Goal: Register for event/course

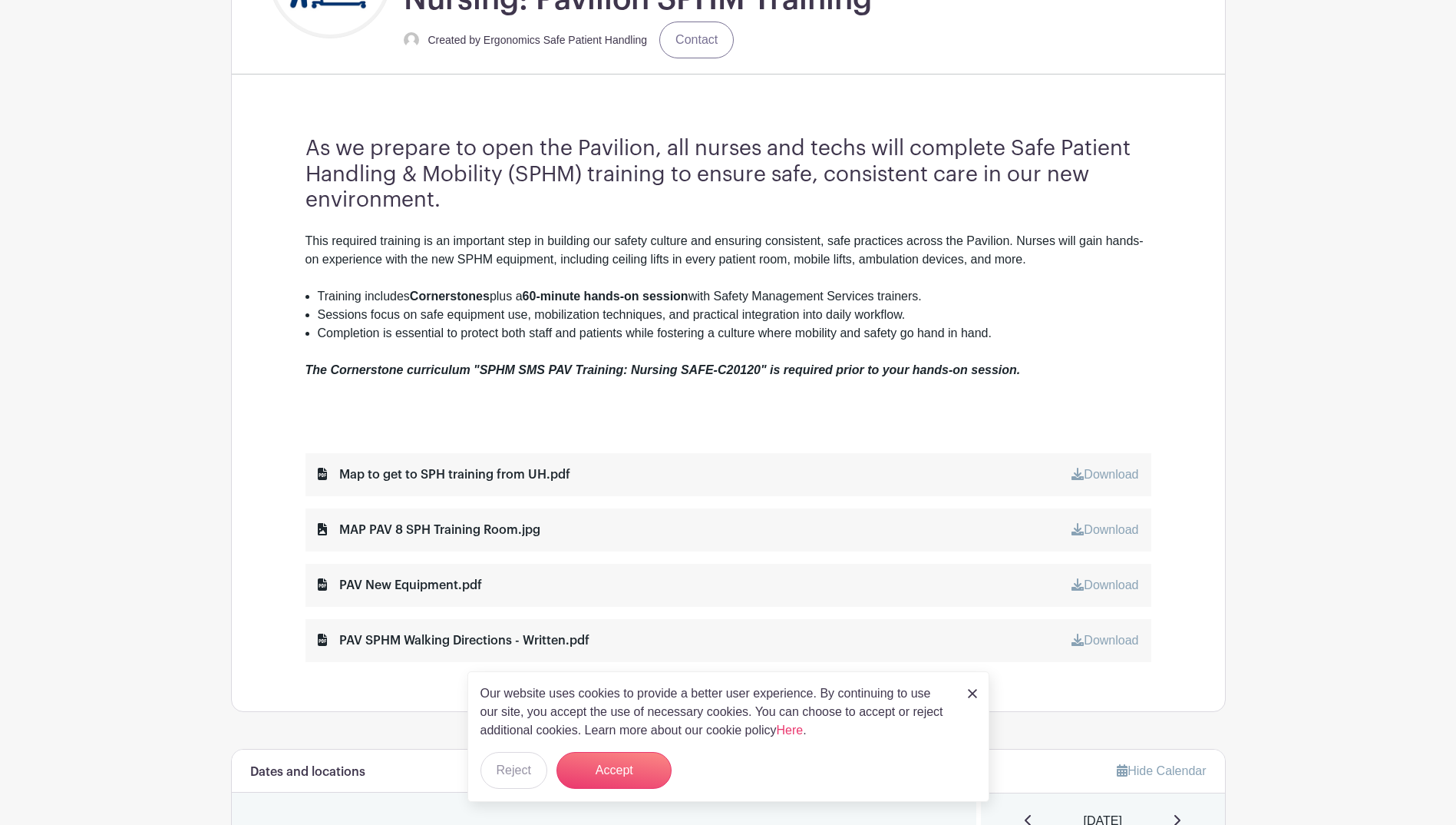
scroll to position [416, 0]
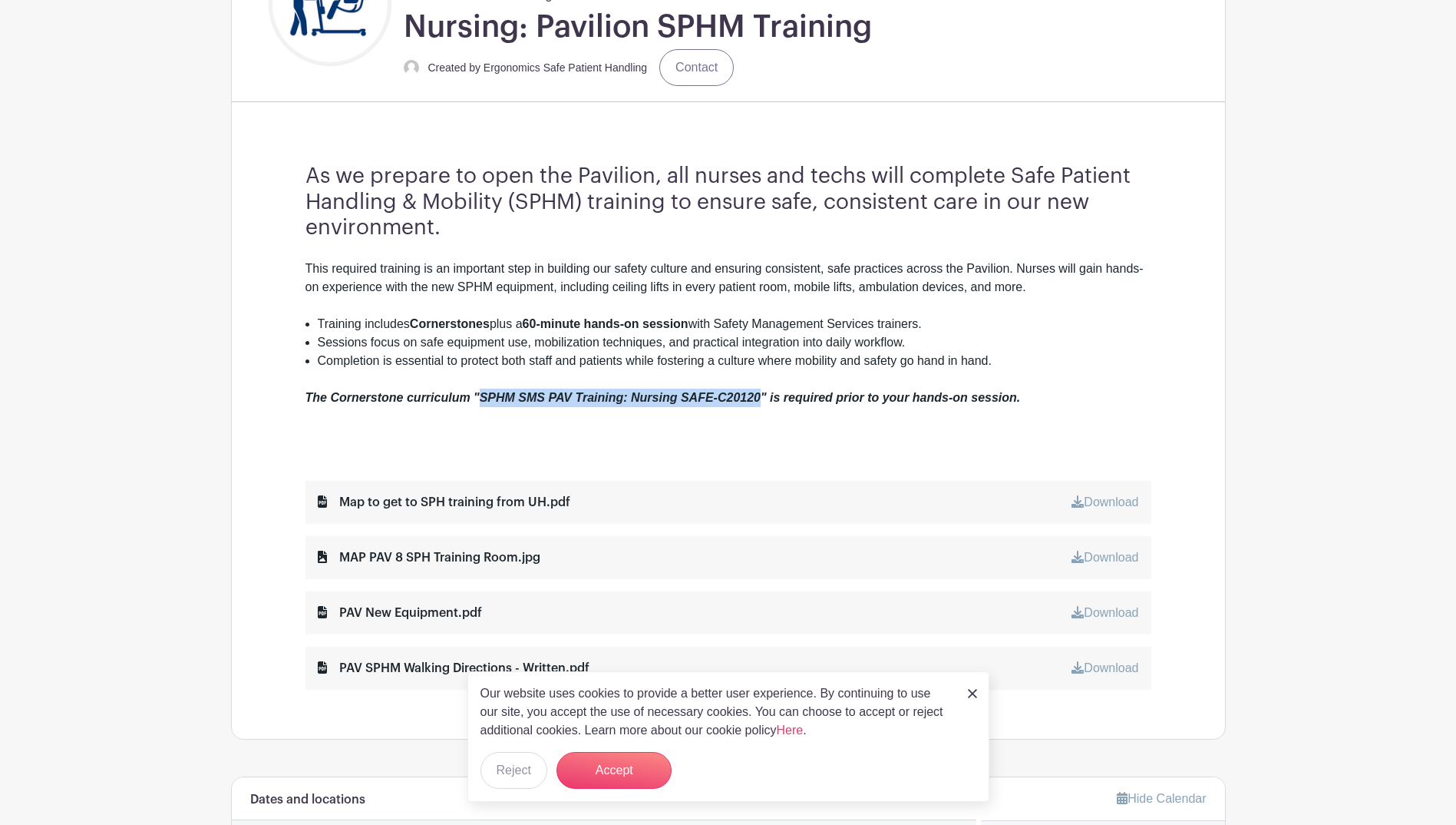
drag, startPoint x: 482, startPoint y: 397, endPoint x: 762, endPoint y: 398, distance: 280.0
click at [762, 398] on em "The Cornerstone curriculum "SPHM SMS PAV Training: Nursing SAFE-C20120" is requ…" at bounding box center [663, 397] width 715 height 13
copy em "SPHM SMS PAV Training: Nursing SAFE-C20120"
click at [515, 383] on div "The Cornerstone curriculum "SPHM SMS PAV Training: Nursing SAFE-C20120" is requ…" at bounding box center [728, 388] width 846 height 36
drag, startPoint x: 484, startPoint y: 392, endPoint x: 537, endPoint y: 392, distance: 53.0
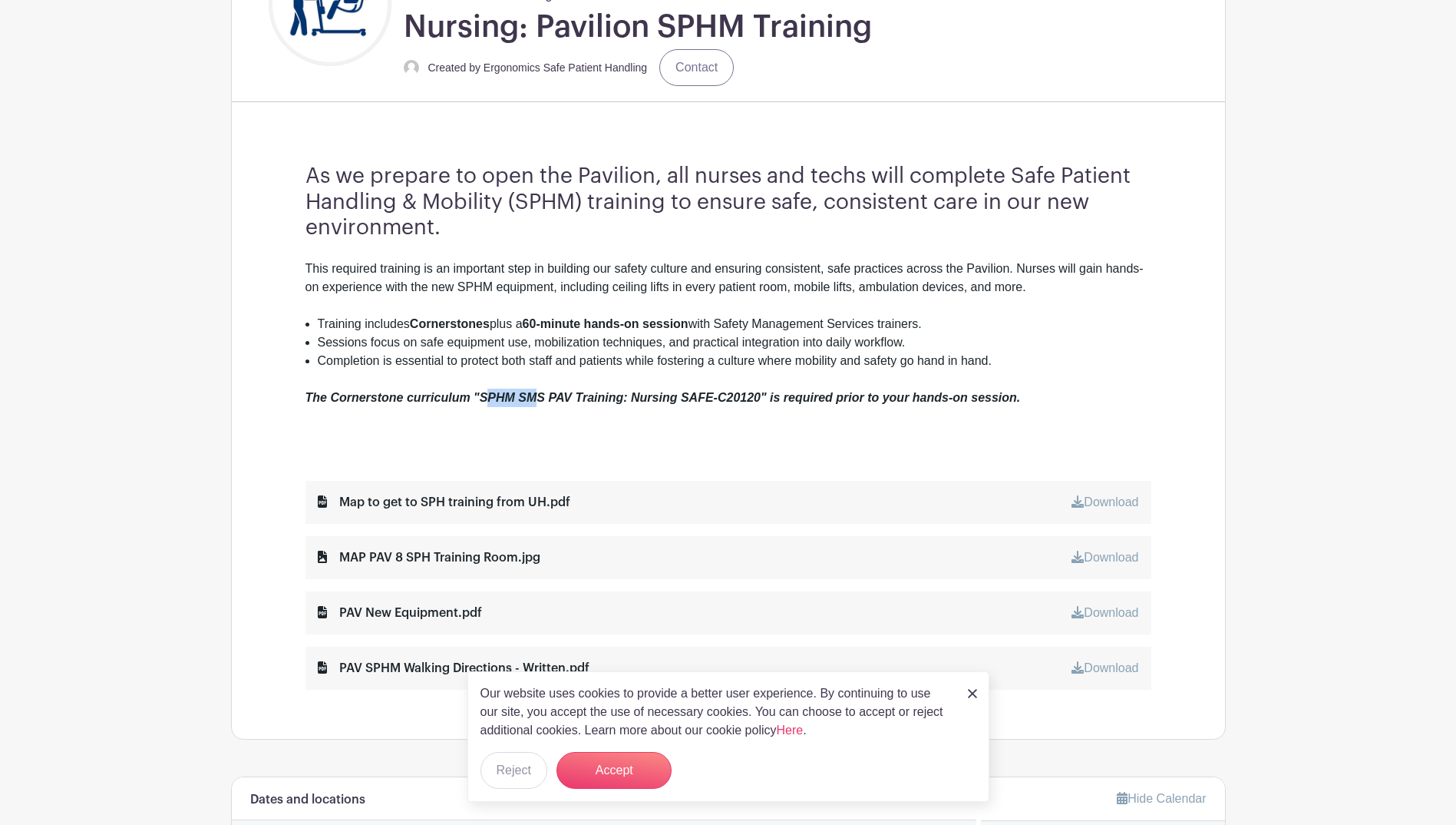
click at [537, 392] on em "The Cornerstone curriculum "SPHM SMS PAV Training: Nursing SAFE-C20120" is requ…" at bounding box center [663, 397] width 715 height 13
drag, startPoint x: 537, startPoint y: 392, endPoint x: 499, endPoint y: 398, distance: 38.5
click at [499, 398] on em "The Cornerstone curriculum "SPHM SMS PAV Training: Nursing SAFE-C20120" is requ…" at bounding box center [663, 397] width 715 height 13
drag, startPoint x: 479, startPoint y: 396, endPoint x: 574, endPoint y: 401, distance: 95.1
click at [574, 401] on em "The Cornerstone curriculum "SPHM SMS PAV Training: Nursing SAFE-C20120" is requ…" at bounding box center [663, 397] width 715 height 13
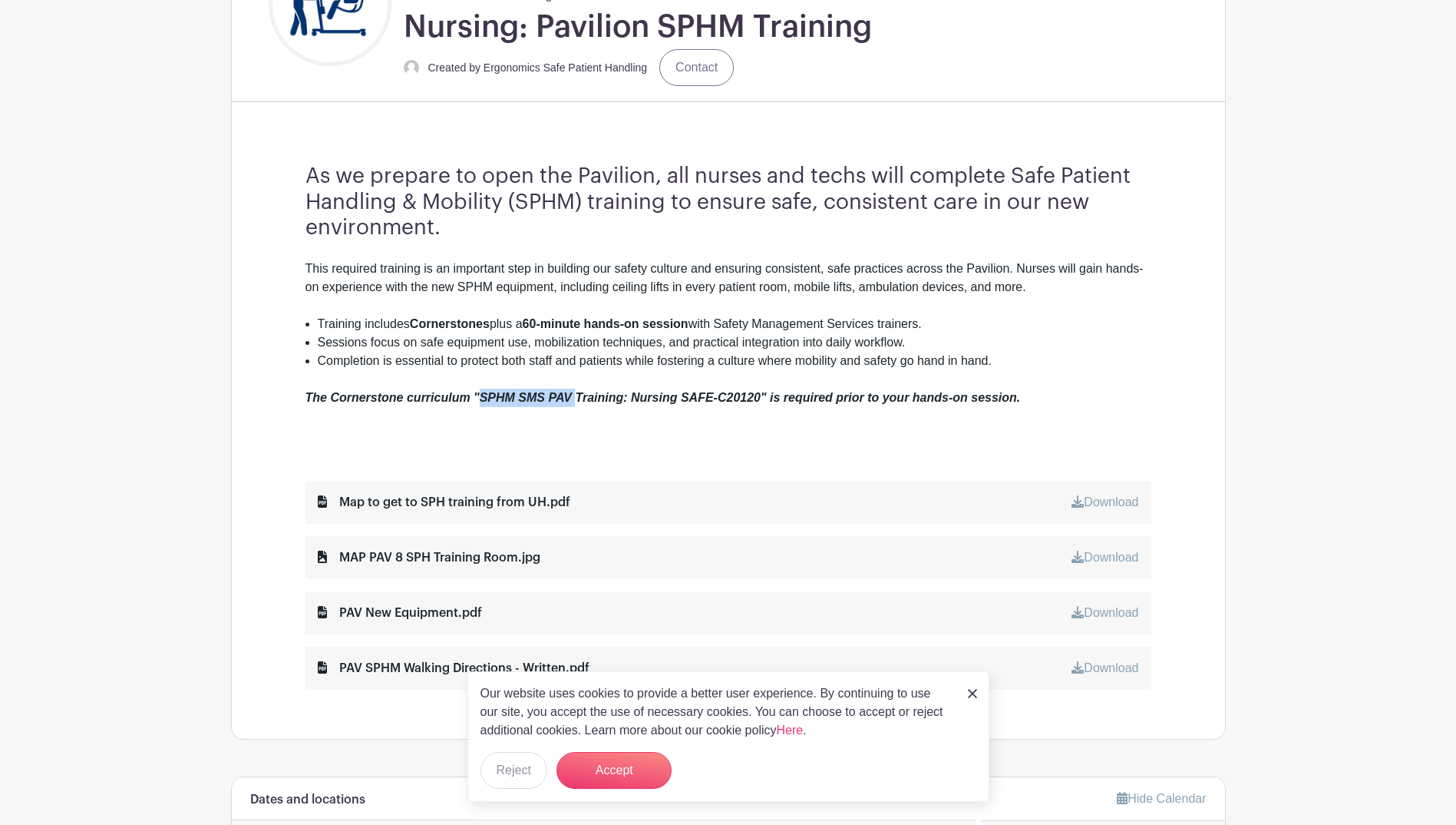
copy em "SPHM SMS PAV"
drag, startPoint x: 680, startPoint y: 398, endPoint x: 759, endPoint y: 403, distance: 79.2
click at [759, 403] on em "The Cornerstone curriculum "SPHM SMS PAV Training: Nursing SAFE-C20120" is requ…" at bounding box center [663, 397] width 715 height 13
copy em "SAFE-C20120"
click at [310, 394] on em "The Cornerstone curriculum "SPHM SMS PAV Training: Nursing SAFE-C20120" is requ…" at bounding box center [663, 397] width 715 height 13
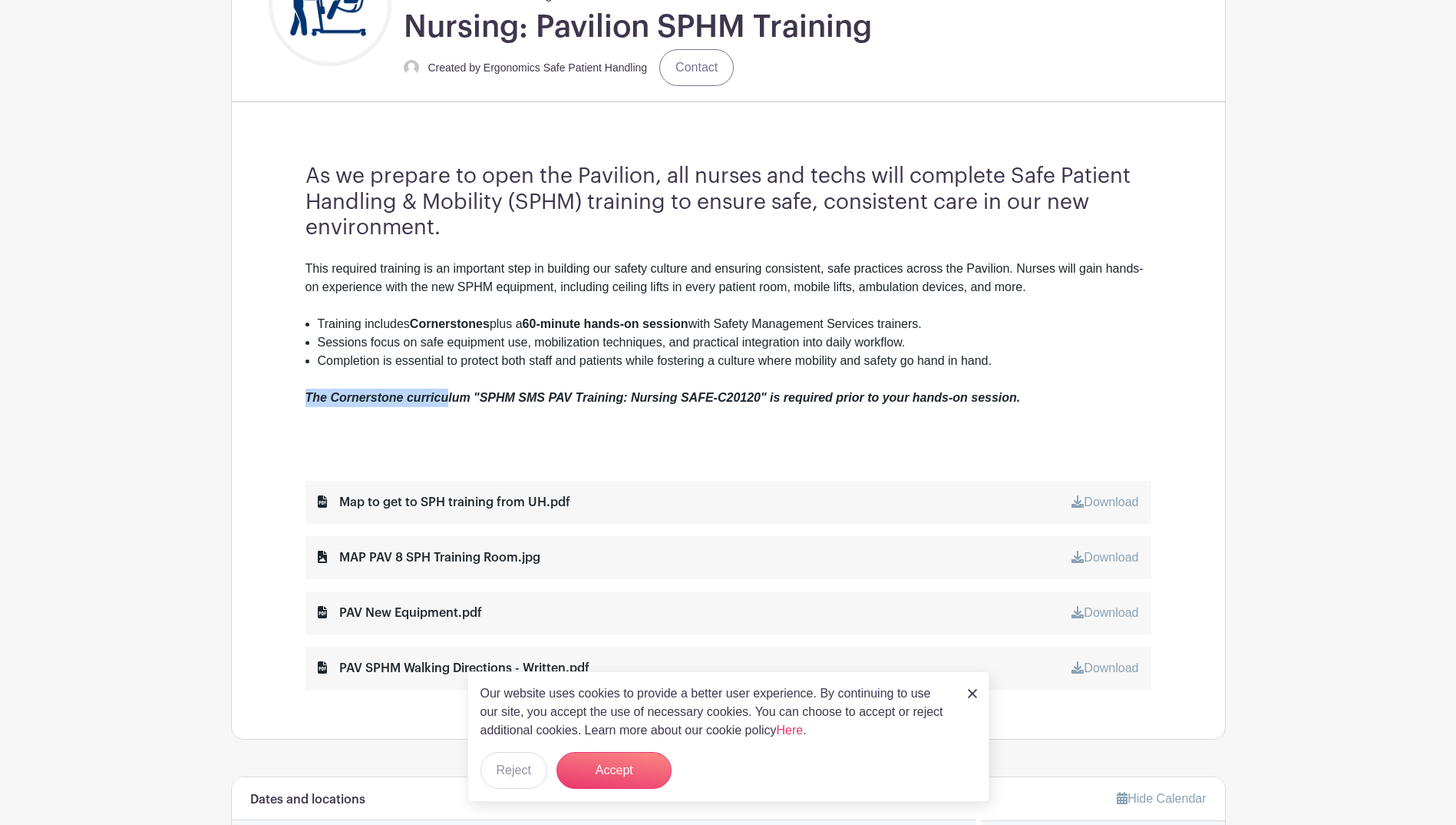
drag, startPoint x: 306, startPoint y: 397, endPoint x: 447, endPoint y: 398, distance: 141.0
click at [447, 398] on em "The Cornerstone curriculum "SPHM SMS PAV Training: Nursing SAFE-C20120" is requ…" at bounding box center [663, 397] width 715 height 13
drag, startPoint x: 447, startPoint y: 398, endPoint x: 494, endPoint y: 394, distance: 47.2
click at [494, 394] on em "The Cornerstone curriculum "SPHM SMS PAV Training: Nursing SAFE-C20120" is requ…" at bounding box center [663, 397] width 715 height 13
drag, startPoint x: 494, startPoint y: 394, endPoint x: 481, endPoint y: 394, distance: 13.0
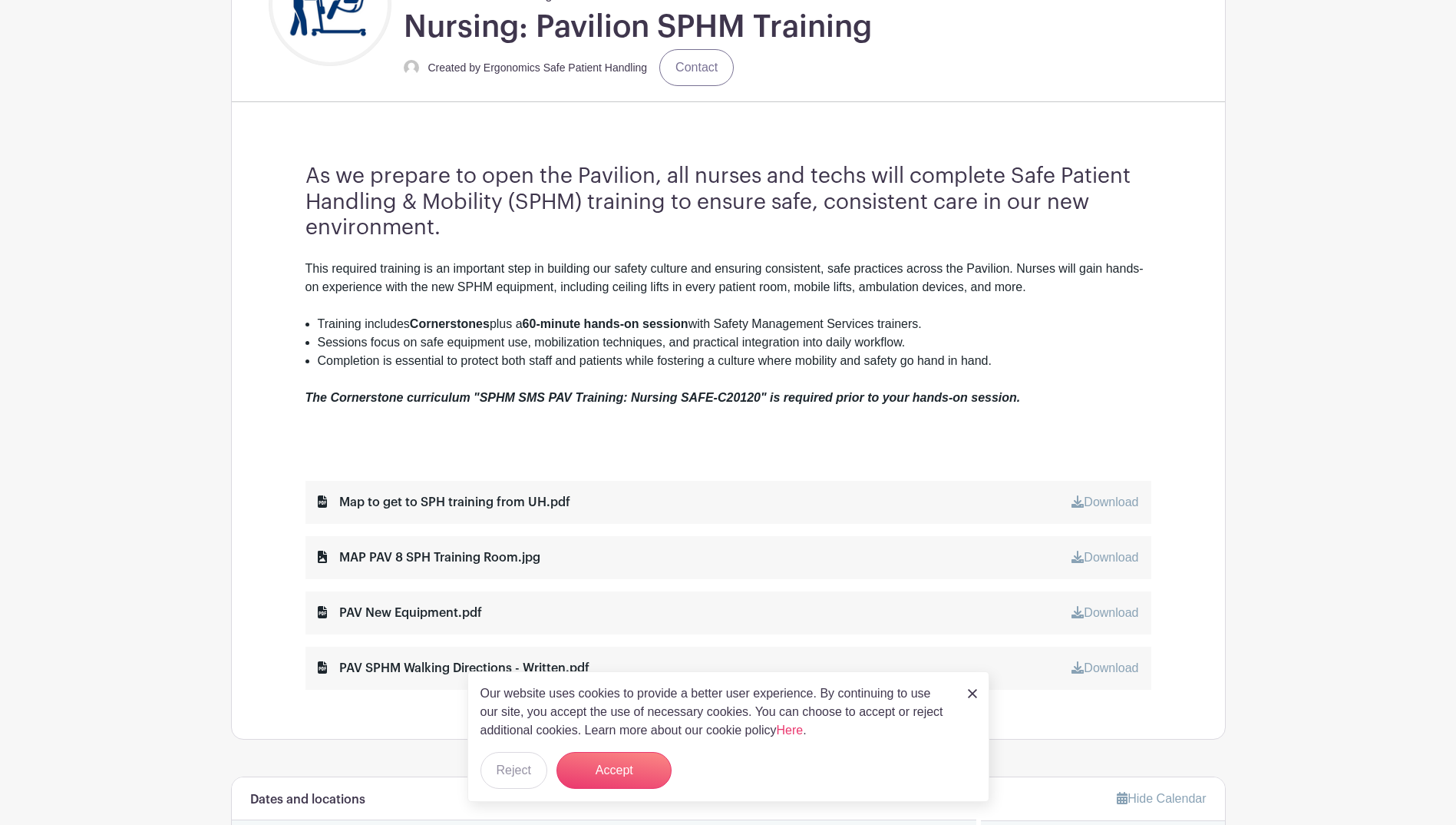
click at [481, 394] on em "The Cornerstone curriculum "SPHM SMS PAV Training: Nursing SAFE-C20120" is requ…" at bounding box center [663, 397] width 715 height 13
drag, startPoint x: 481, startPoint y: 394, endPoint x: 762, endPoint y: 398, distance: 281.0
click at [762, 398] on em "The Cornerstone curriculum "SPHM SMS PAV Training: Nursing SAFE-C20120" is requ…" at bounding box center [663, 397] width 715 height 13
click at [764, 394] on em "The Cornerstone curriculum "SPHM SMS PAV Training: Nursing SAFE-C20120" is requ…" at bounding box center [663, 397] width 715 height 13
drag, startPoint x: 764, startPoint y: 394, endPoint x: 722, endPoint y: 392, distance: 42.0
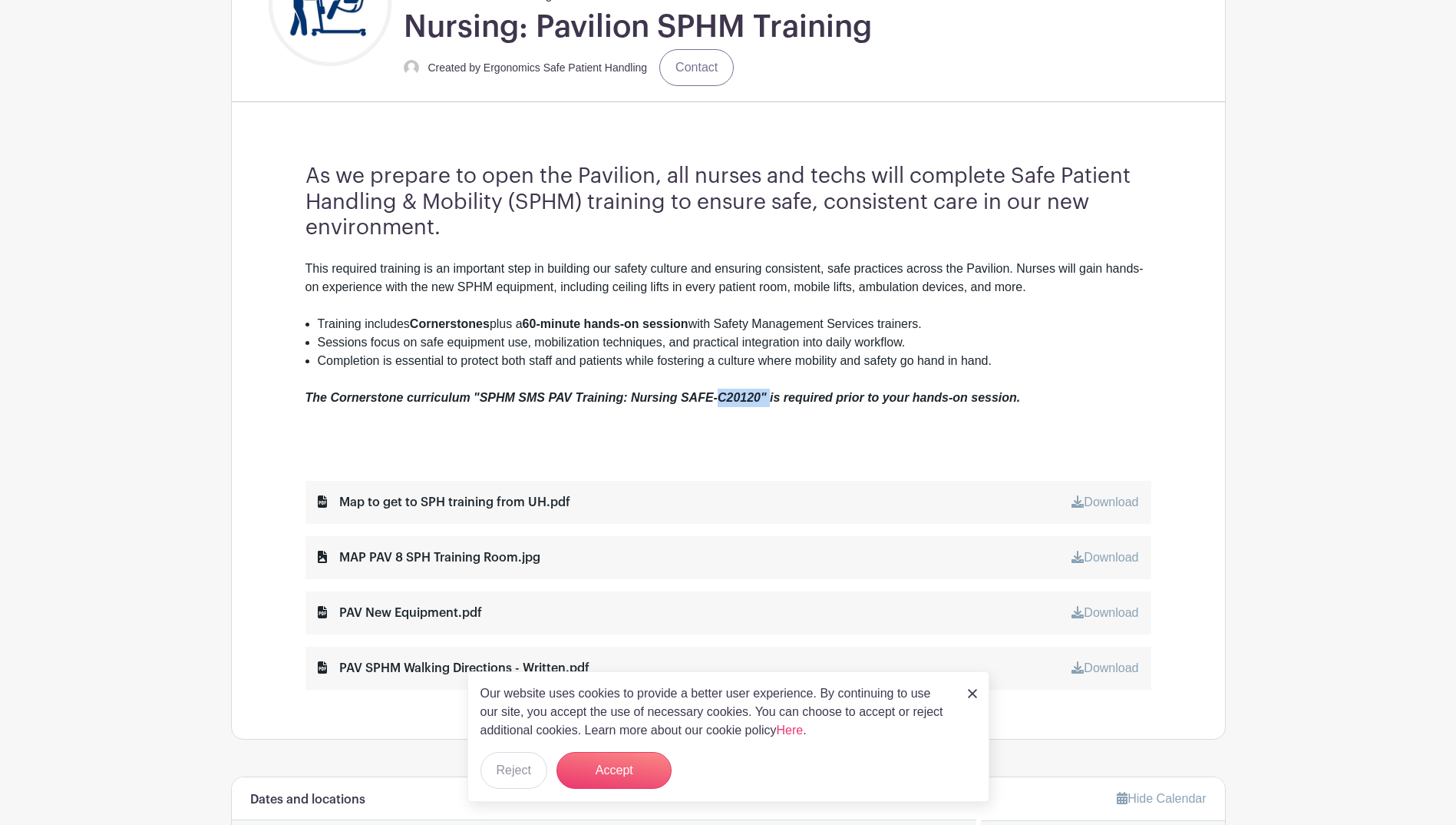
click at [722, 392] on em "The Cornerstone curriculum "SPHM SMS PAV Training: Nursing SAFE-C20120" is requ…" at bounding box center [663, 397] width 715 height 13
drag, startPoint x: 479, startPoint y: 396, endPoint x: 761, endPoint y: 401, distance: 282.0
click at [761, 401] on em "The Cornerstone curriculum "SPHM SMS PAV Training: Nursing SAFE-C20120" is requ…" at bounding box center [663, 397] width 715 height 13
copy em "SPHM SMS PAV Training: Nursing SAFE-C20120"
click at [305, 426] on div "As we prepare to open the Pavilion, all nurses and techs will complete Safe Pat…" at bounding box center [728, 426] width 919 height 624
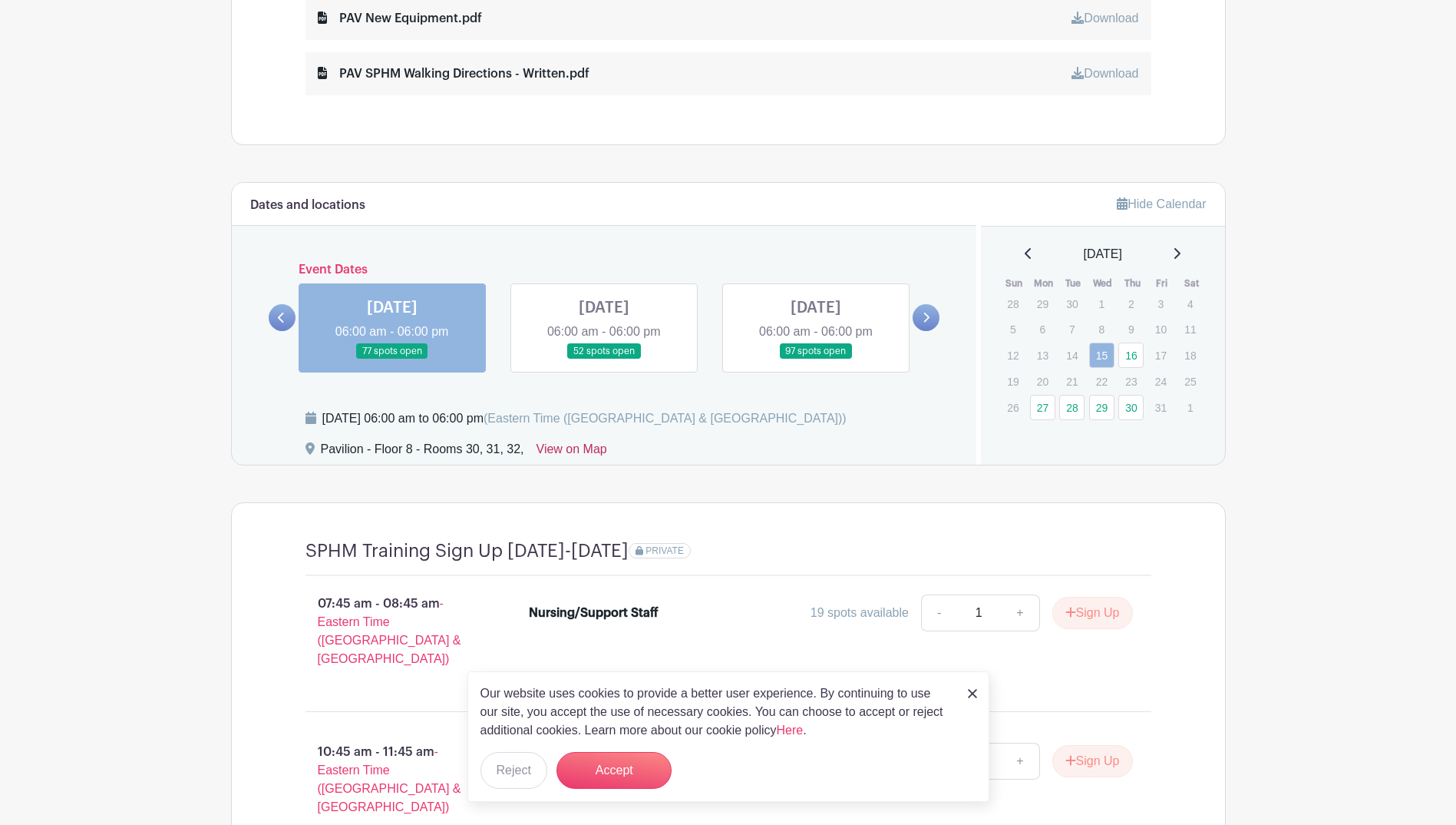
scroll to position [954, 0]
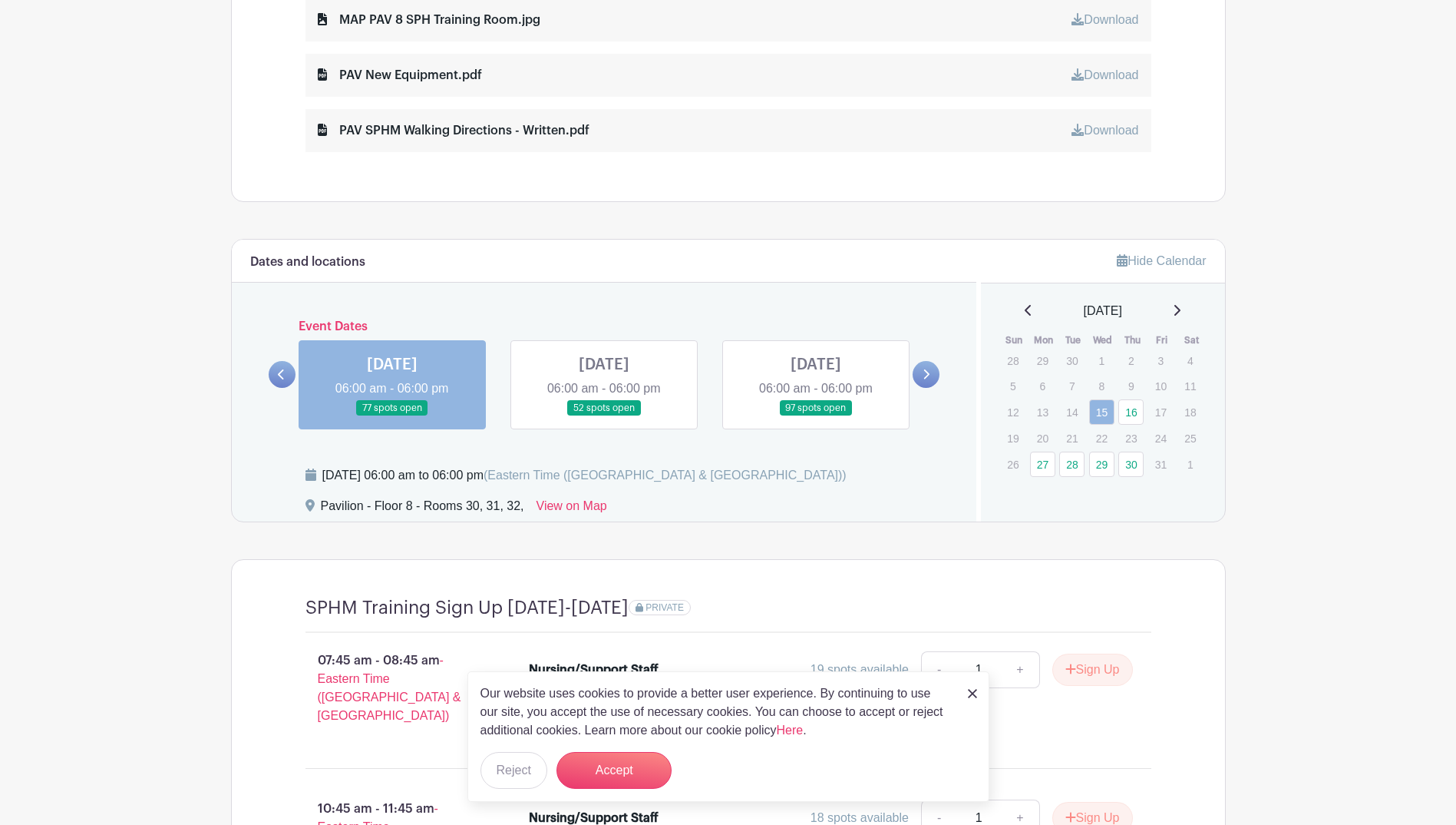
click at [921, 377] on link at bounding box center [926, 374] width 27 height 27
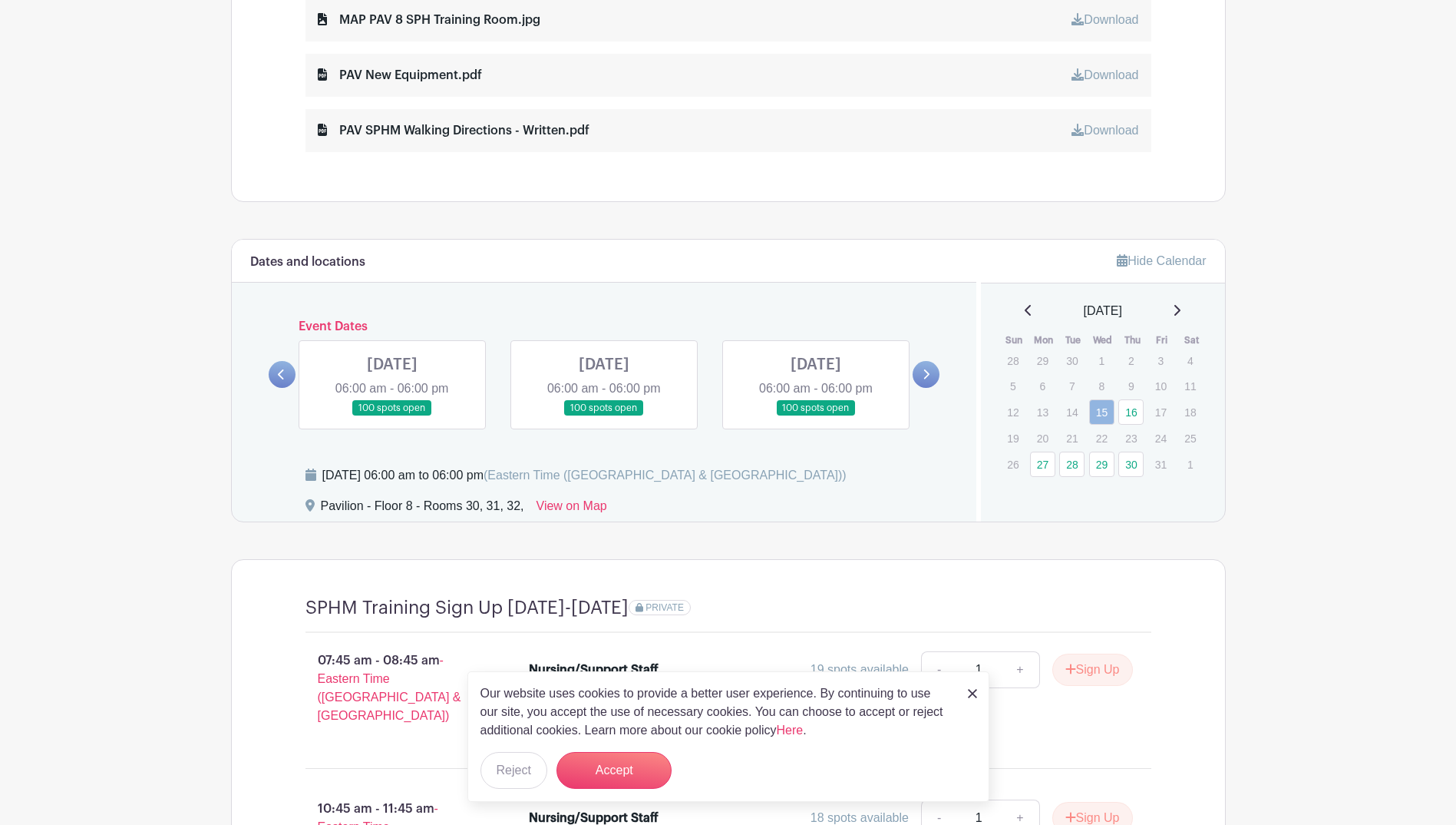
click at [286, 374] on link at bounding box center [281, 374] width 27 height 27
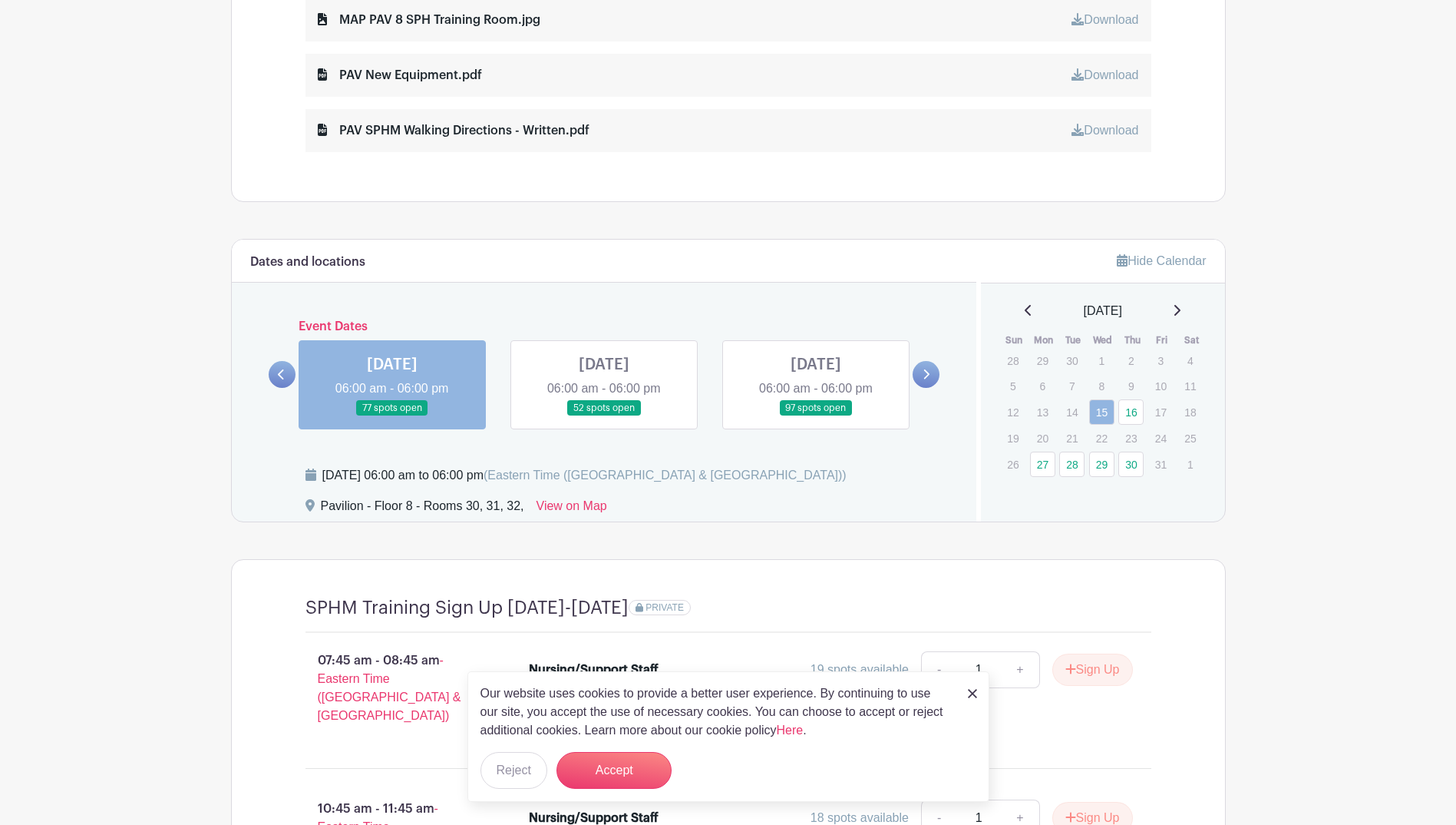
click at [931, 369] on link at bounding box center [926, 374] width 27 height 27
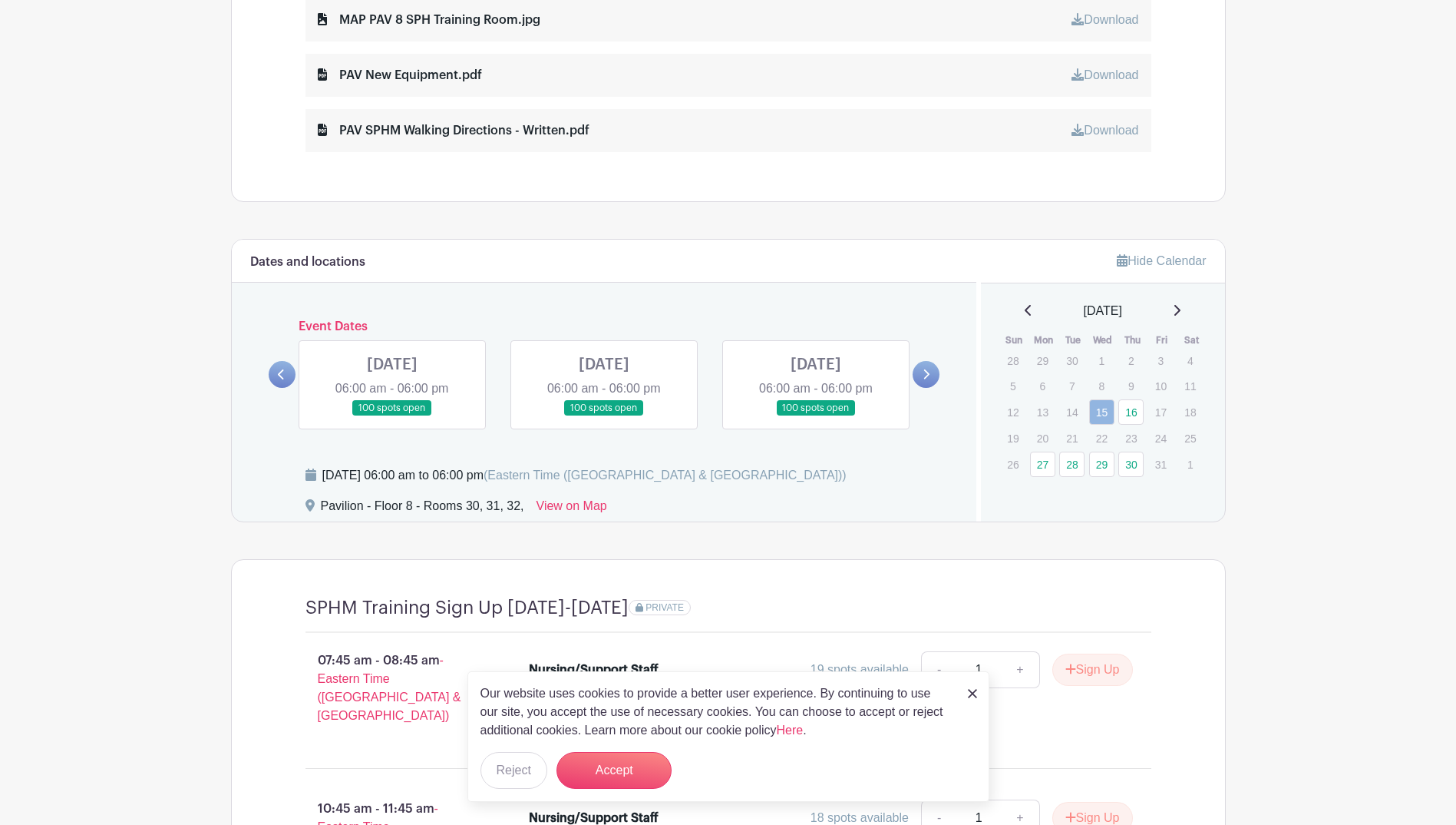
click at [282, 366] on link at bounding box center [281, 374] width 27 height 27
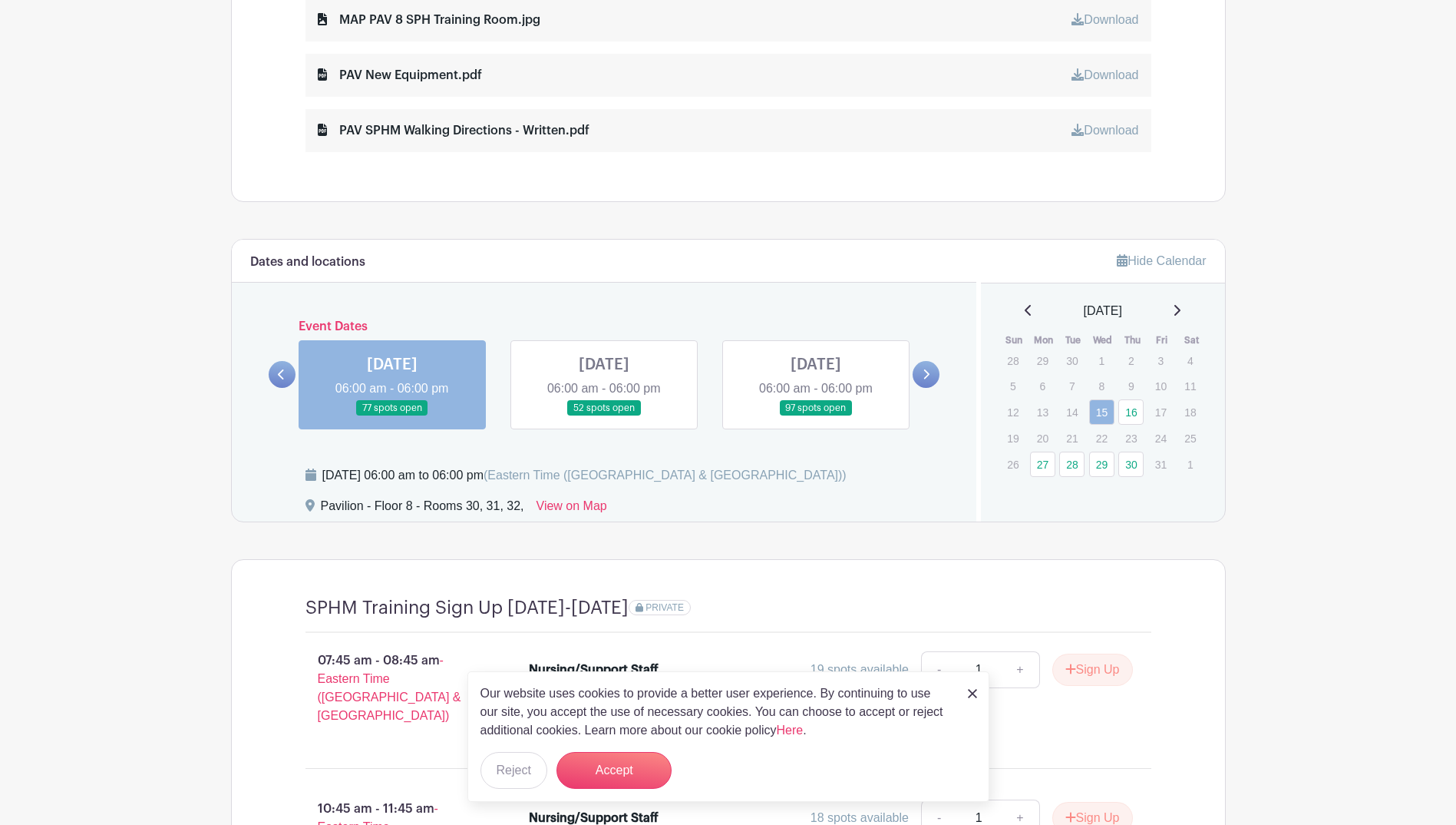
click at [273, 372] on link at bounding box center [281, 374] width 27 height 27
click at [927, 374] on icon at bounding box center [926, 373] width 7 height 11
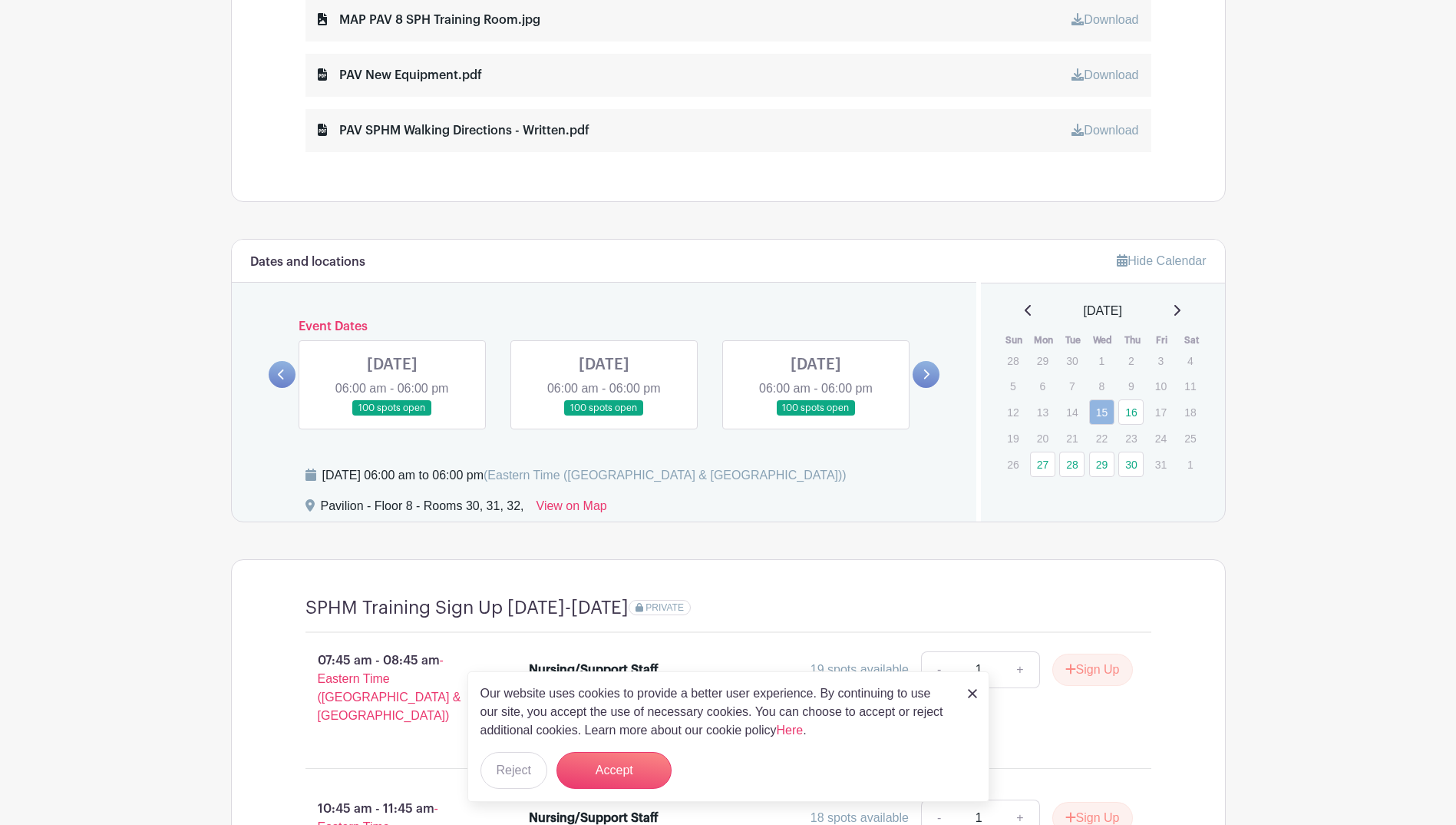
click at [604, 416] on link at bounding box center [604, 416] width 0 height 0
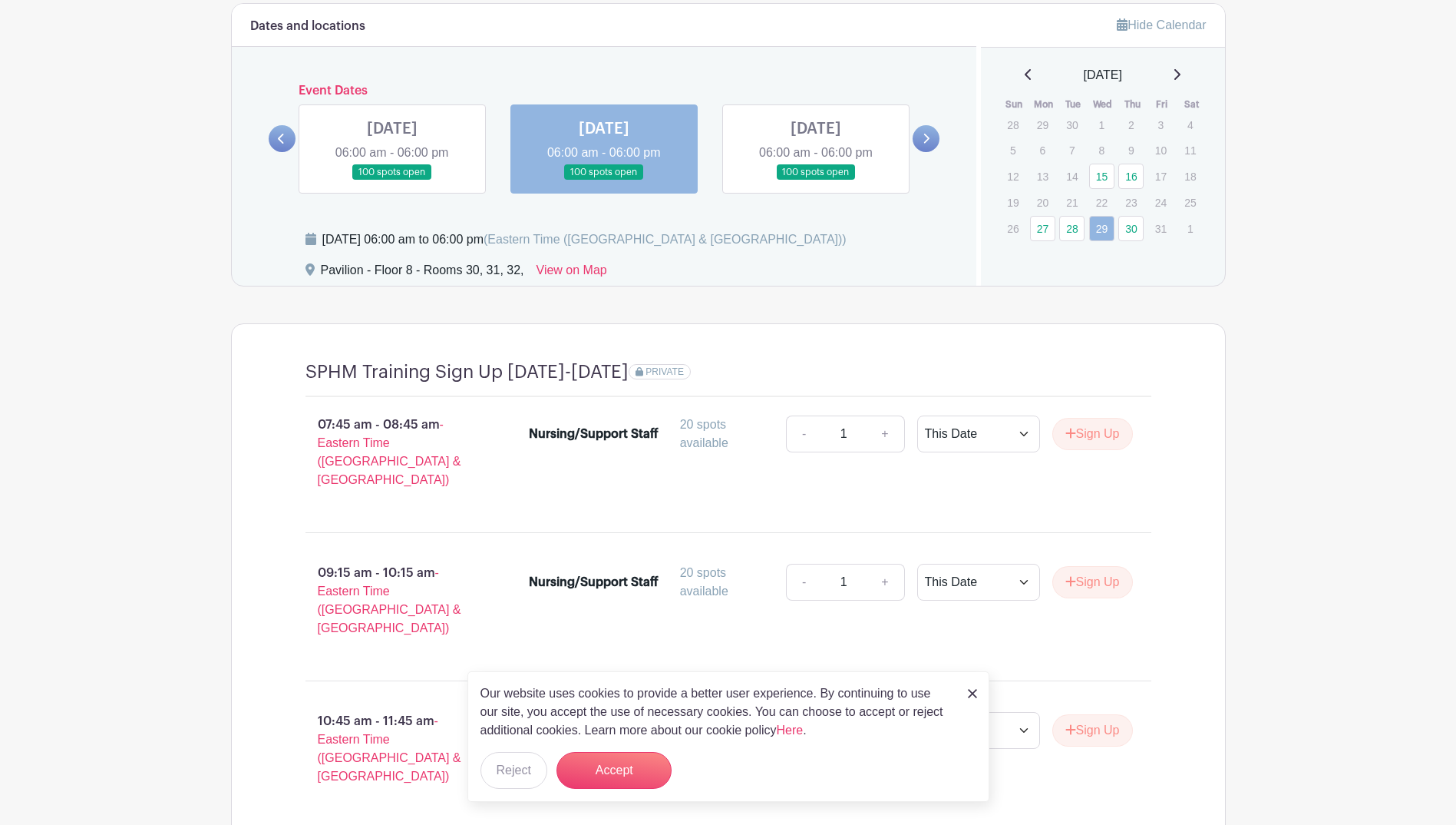
scroll to position [1184, 0]
